Goal: Information Seeking & Learning: Check status

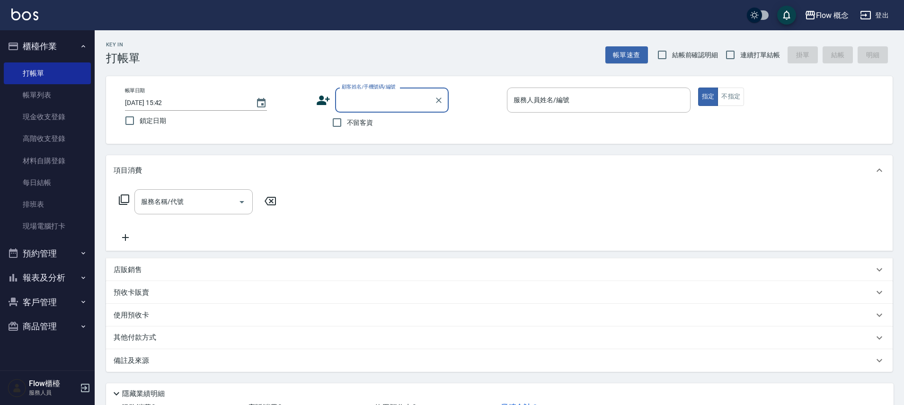
click at [67, 50] on button "櫃檯作業" at bounding box center [47, 46] width 87 height 25
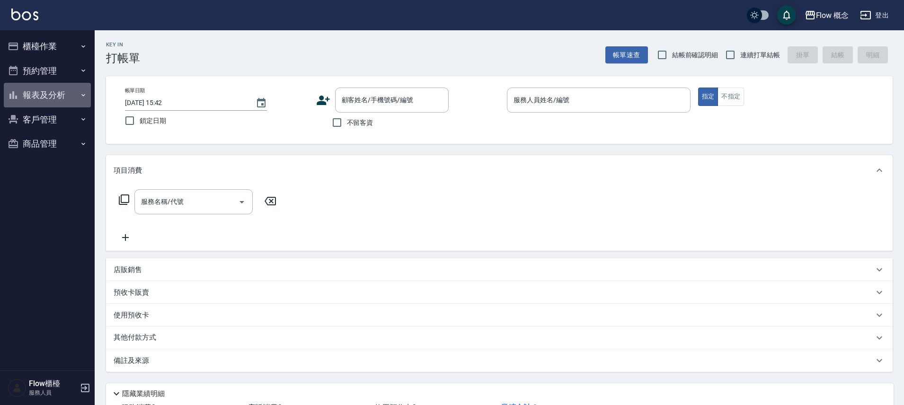
click at [53, 89] on button "報表及分析" at bounding box center [47, 95] width 87 height 25
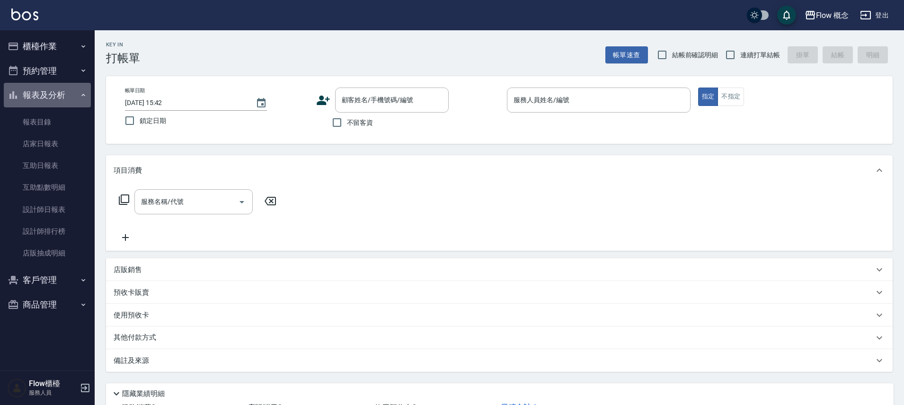
click at [53, 89] on button "報表及分析" at bounding box center [47, 95] width 87 height 25
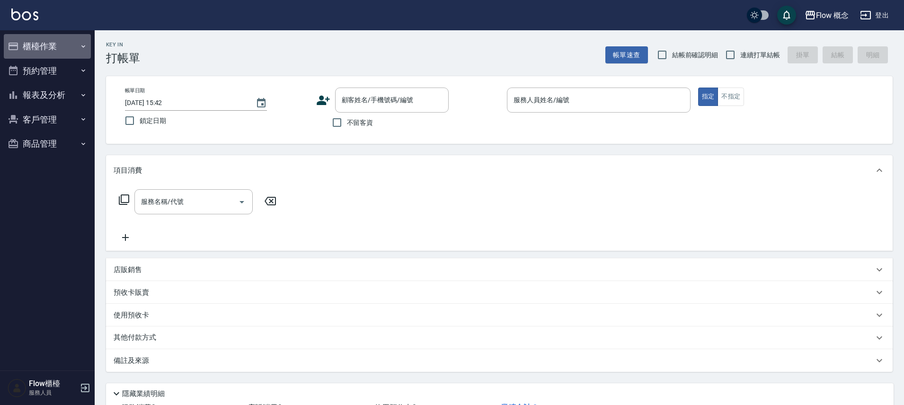
click at [62, 51] on button "櫃檯作業" at bounding box center [47, 46] width 87 height 25
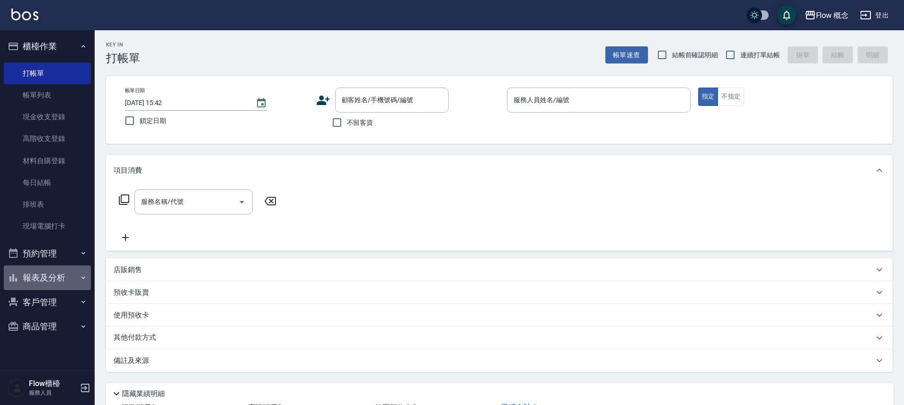
click at [64, 283] on button "報表及分析" at bounding box center [47, 278] width 87 height 25
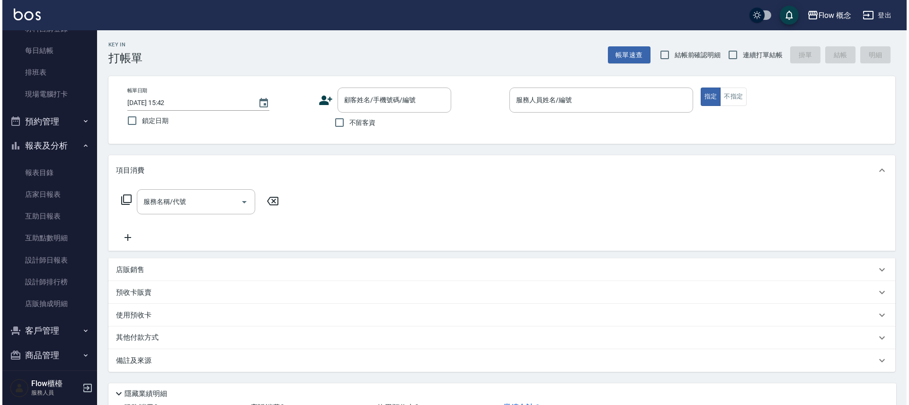
scroll to position [139, 0]
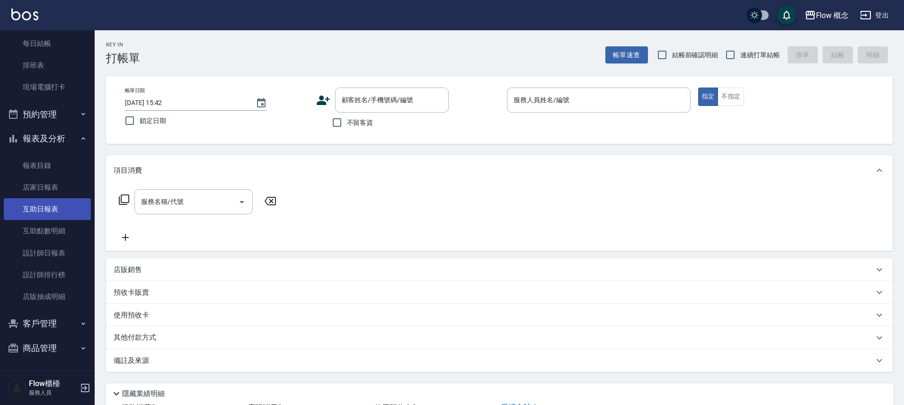
click at [54, 212] on link "互助日報表" at bounding box center [47, 209] width 87 height 22
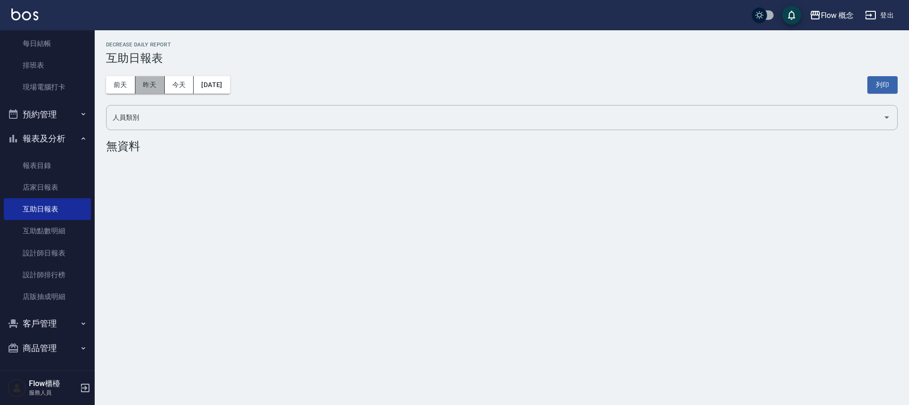
click at [160, 86] on button "昨天" at bounding box center [149, 85] width 29 height 18
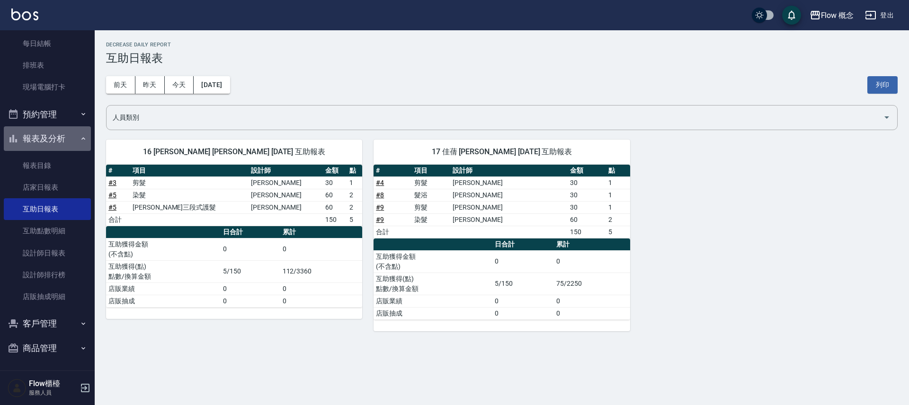
click at [54, 138] on button "報表及分析" at bounding box center [47, 138] width 87 height 25
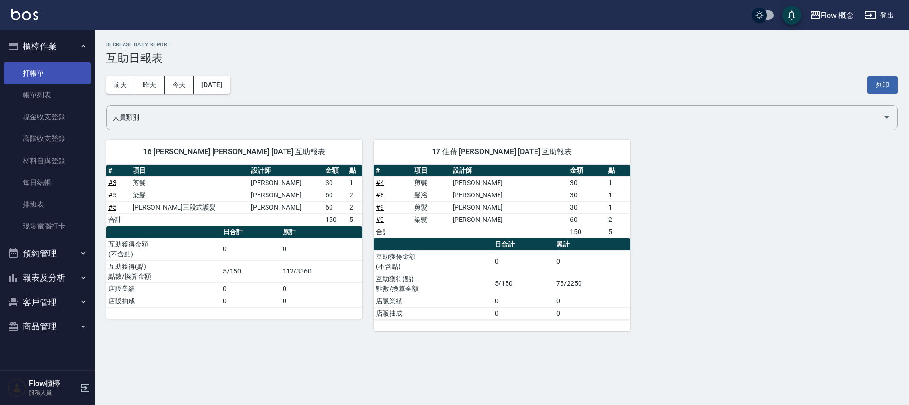
click at [51, 71] on link "打帳單" at bounding box center [47, 73] width 87 height 22
